Goal: Transaction & Acquisition: Purchase product/service

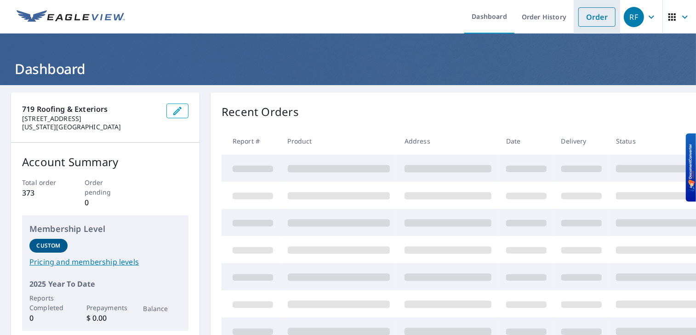
click at [592, 14] on link "Order" at bounding box center [596, 16] width 37 height 19
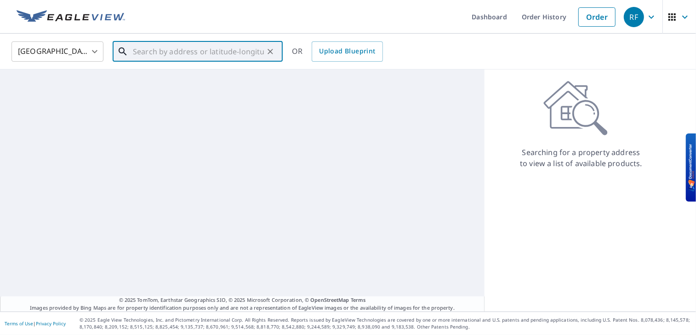
click at [151, 51] on input "text" at bounding box center [198, 52] width 131 height 26
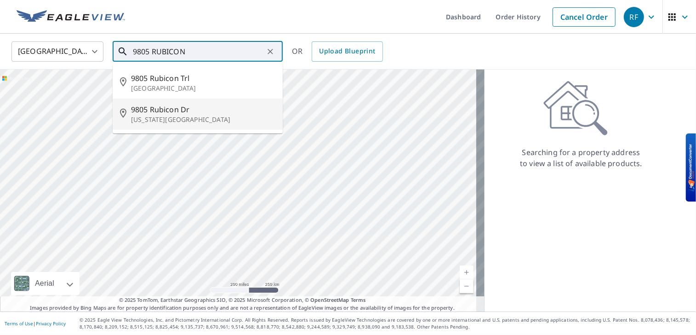
click at [164, 125] on li "[STREET_ADDRESS][US_STATE]" at bounding box center [198, 113] width 170 height 31
type input "[STREET_ADDRESS][US_STATE]"
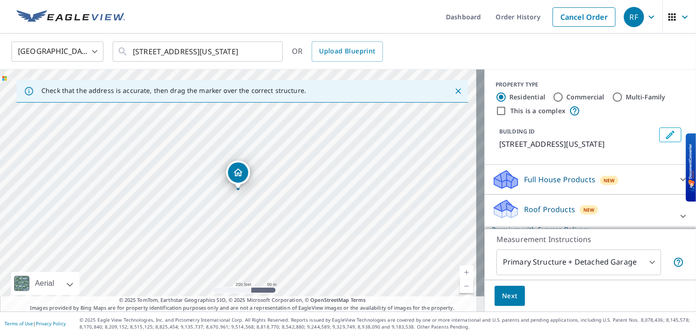
scroll to position [80, 0]
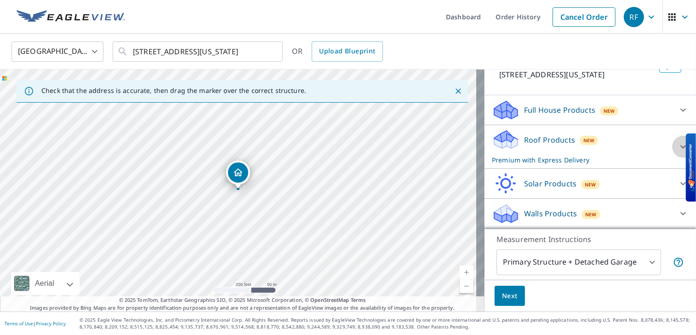
click at [677, 145] on icon at bounding box center [682, 146] width 11 height 11
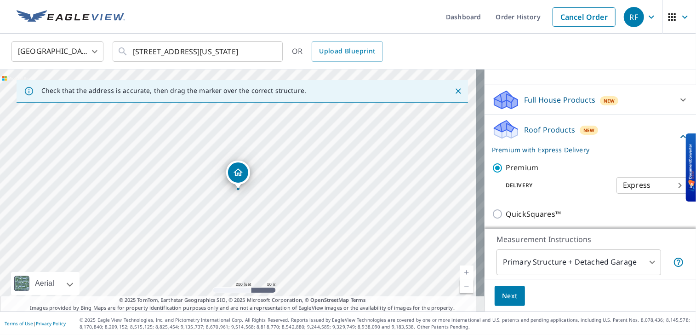
scroll to position [134, 0]
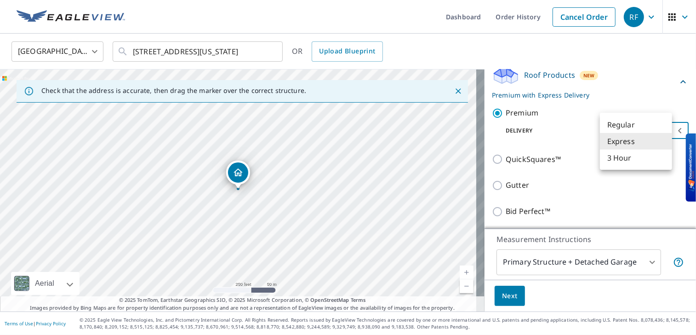
click at [624, 140] on body "RF RF Dashboard Order History Cancel Order RF [GEOGRAPHIC_DATA] [GEOGRAPHIC_DAT…" at bounding box center [348, 167] width 696 height 335
click at [623, 118] on li "Regular" at bounding box center [636, 124] width 72 height 17
type input "8"
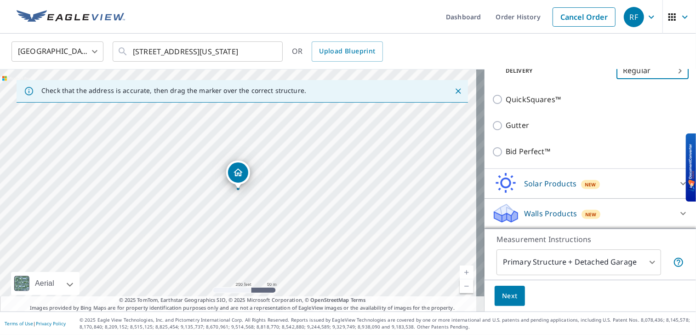
scroll to position [205, 0]
click at [511, 292] on button "Next" at bounding box center [510, 295] width 30 height 21
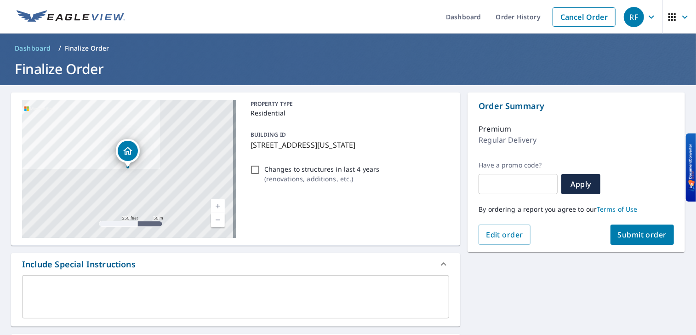
click at [645, 239] on span "Submit order" at bounding box center [642, 234] width 49 height 10
